Goal: Transaction & Acquisition: Register for event/course

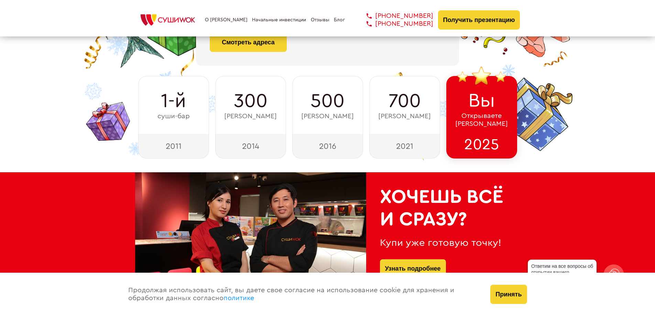
scroll to position [138, 0]
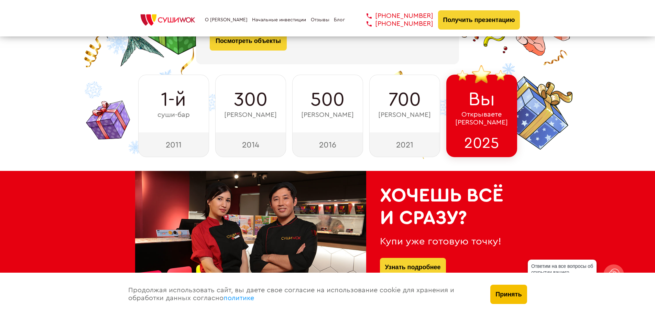
click at [508, 299] on button "Принять" at bounding box center [508, 294] width 36 height 19
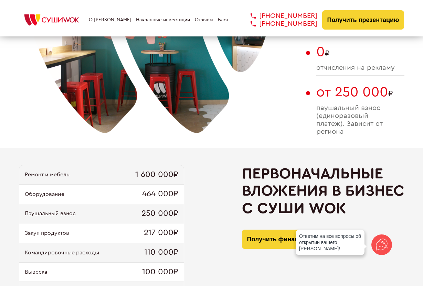
scroll to position [612, 0]
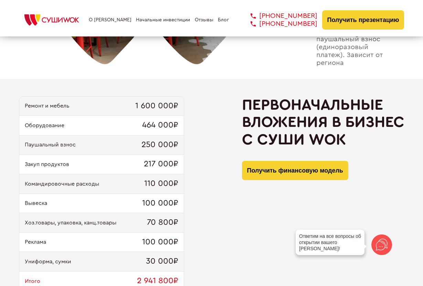
click at [378, 245] on icon at bounding box center [381, 245] width 17 height 17
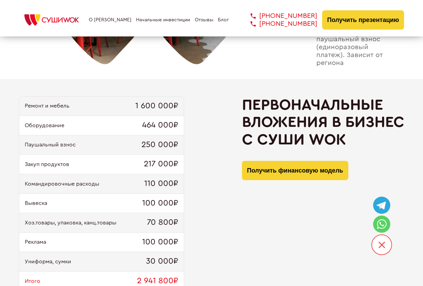
click at [377, 249] on div "/svg>" at bounding box center [381, 245] width 21 height 21
click at [218, 188] on div "Ремонт и мебель 1 600 000₽ Оборудование 464 000₽ Паушальный взнос 250 000₽ Заку…" at bounding box center [211, 197] width 385 height 203
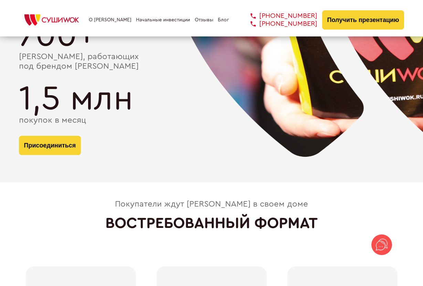
scroll to position [1334, 0]
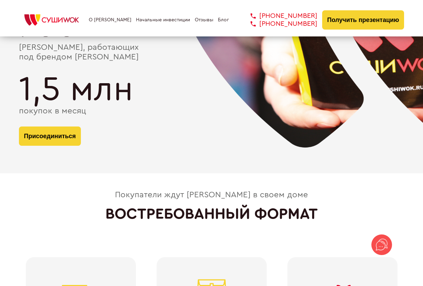
click at [66, 139] on button "Присоединиться" at bounding box center [50, 136] width 62 height 19
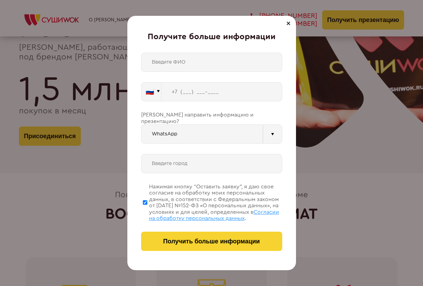
click at [153, 95] on button "🇷🇺" at bounding box center [151, 91] width 20 height 19
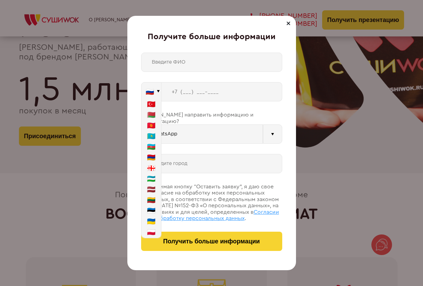
click at [148, 148] on button "🇦🇿" at bounding box center [151, 147] width 20 height 11
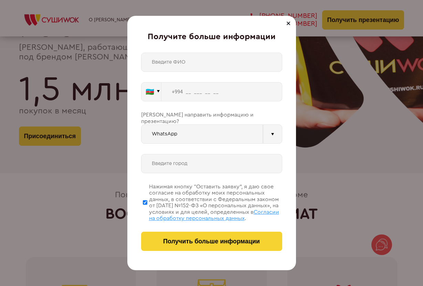
click at [154, 96] on button "🇦🇿" at bounding box center [151, 91] width 20 height 19
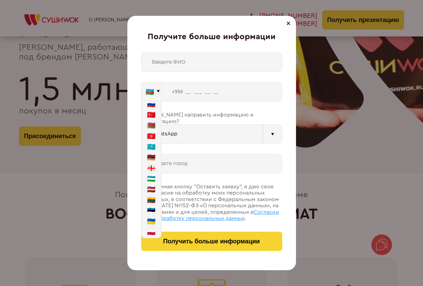
click at [153, 107] on button "🇷🇺" at bounding box center [151, 104] width 20 height 11
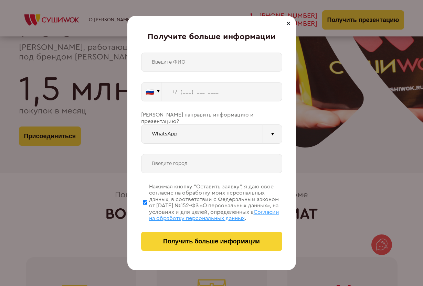
click at [154, 95] on button "🇷🇺" at bounding box center [151, 91] width 20 height 19
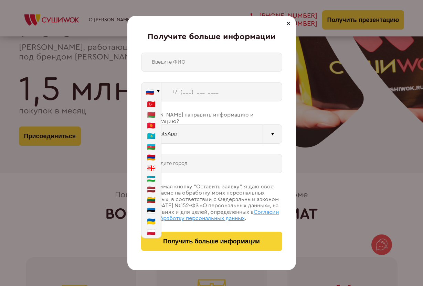
click at [152, 92] on button "🇷🇺" at bounding box center [151, 91] width 20 height 19
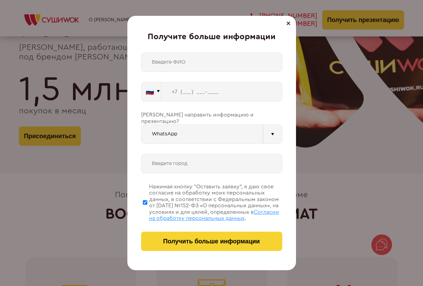
click at [260, 131] on input "WhatsApp" at bounding box center [202, 134] width 122 height 19
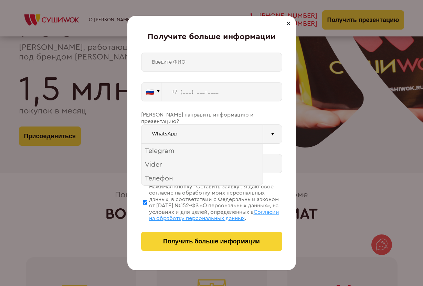
click at [277, 125] on div at bounding box center [272, 134] width 19 height 19
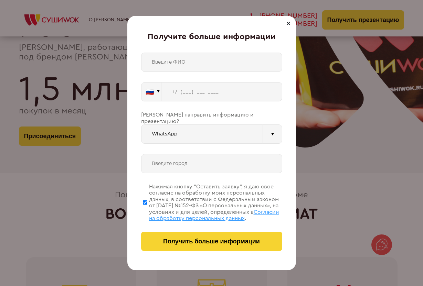
click at [205, 156] on input "text" at bounding box center [211, 163] width 141 height 19
click at [285, 26] on div at bounding box center [288, 23] width 8 height 8
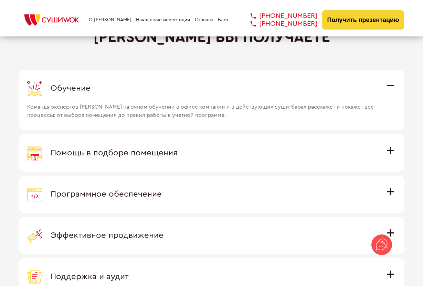
scroll to position [1884, 0]
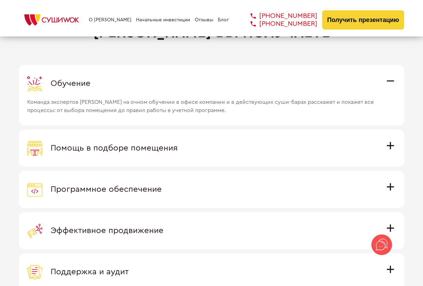
click at [174, 152] on span "Помощь в подборе помещения" at bounding box center [114, 148] width 127 height 8
click at [0, 0] on input "Помощь в подборе помещения Наши специалисты оценят варианты помещения в вашем г…" at bounding box center [0, 0] width 0 height 0
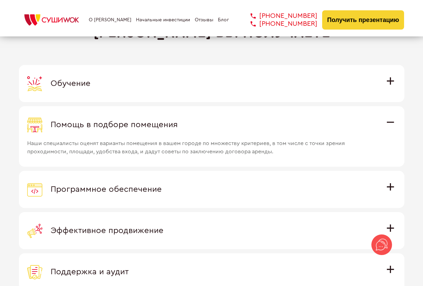
click at [185, 129] on div "Помощь в подборе помещения" at bounding box center [211, 124] width 369 height 15
click at [0, 0] on input "Помощь в подборе помещения Наши специалисты оценят варианты помещения в вашем г…" at bounding box center [0, 0] width 0 height 0
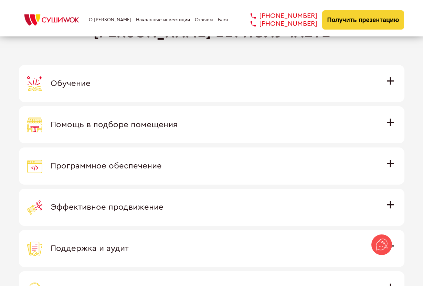
click at [206, 89] on div "Обучение" at bounding box center [211, 83] width 369 height 15
click at [0, 0] on input "Обучение Команда экспертов Суши Wok на очном обучении в офисе компании и в дейс…" at bounding box center [0, 0] width 0 height 0
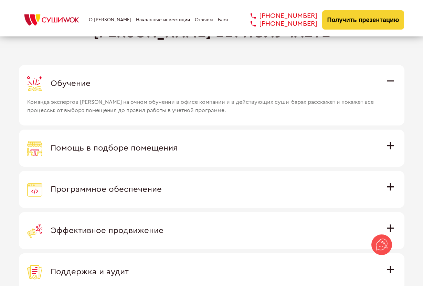
click at [206, 89] on div "Обучение" at bounding box center [211, 83] width 369 height 15
click at [0, 0] on input "Обучение Команда экспертов Суши Wok на очном обучении в офисе компании и в дейс…" at bounding box center [0, 0] width 0 height 0
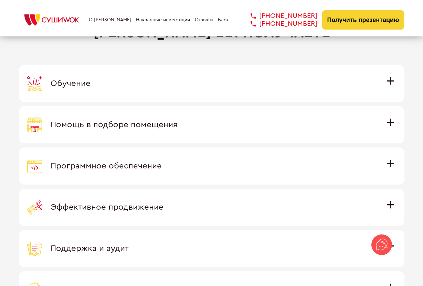
click at [191, 174] on div "Программное обеспечение" at bounding box center [211, 166] width 369 height 15
click at [0, 0] on input "Программное обеспечение Программное обеспечение разработано специально для [PER…" at bounding box center [0, 0] width 0 height 0
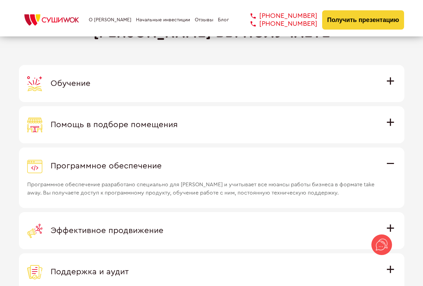
click at [190, 174] on span "Программное обеспечение разработано специально для [PERSON_NAME] и учитывает вс…" at bounding box center [202, 185] width 350 height 23
click at [0, 0] on input "Программное обеспечение Программное обеспечение разработано специально для [PER…" at bounding box center [0, 0] width 0 height 0
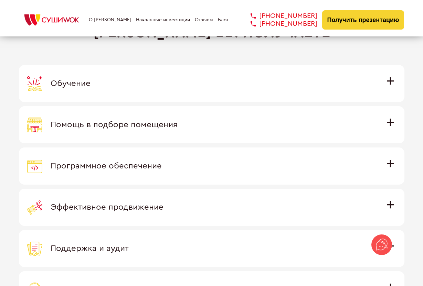
click at [190, 174] on div "Программное обеспечение" at bounding box center [211, 166] width 369 height 15
click at [0, 0] on input "Программное обеспечение Программное обеспечение разработано специально для [PER…" at bounding box center [0, 0] width 0 height 0
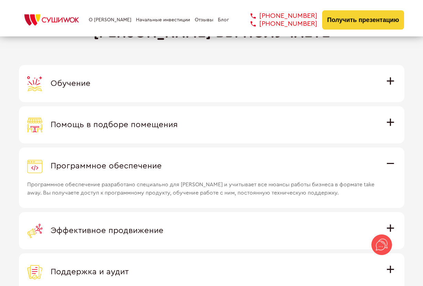
click at [190, 174] on span "Программное обеспечение разработано специально для [PERSON_NAME] и учитывает вс…" at bounding box center [202, 185] width 350 height 23
click at [0, 0] on input "Программное обеспечение Программное обеспечение разработано специально для [PER…" at bounding box center [0, 0] width 0 height 0
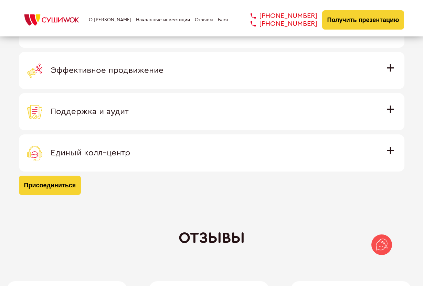
scroll to position [2022, 0]
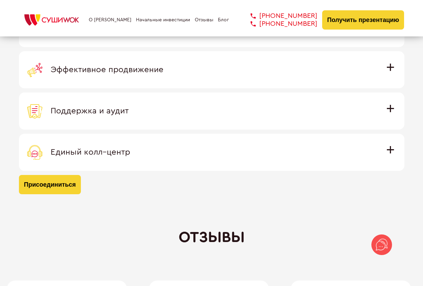
click at [174, 156] on div "Единый колл–центр" at bounding box center [211, 152] width 369 height 15
click at [0, 0] on input "Единый колл–центр Полностью интегрирован с программным обеспечением: вы не проп…" at bounding box center [0, 0] width 0 height 0
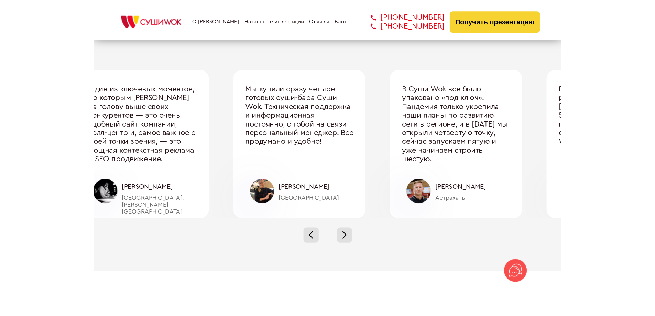
scroll to position [2305, 0]
